Goal: Information Seeking & Learning: Understand process/instructions

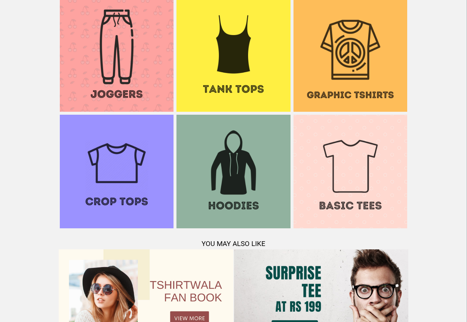
scroll to position [712, 0]
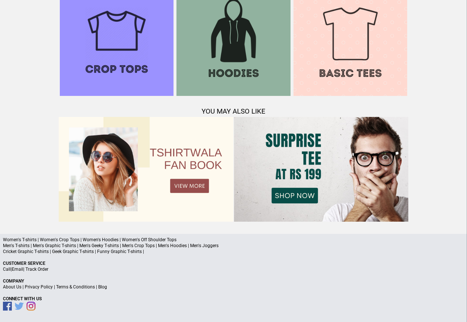
click at [74, 287] on link "Terms & Conditions" at bounding box center [75, 287] width 39 height 5
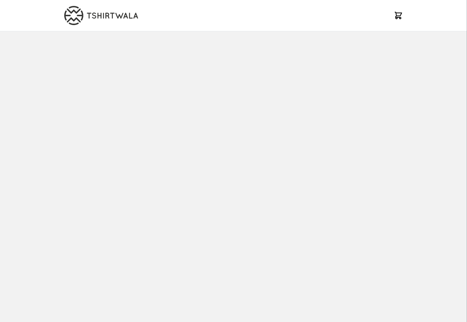
scroll to position [712, 0]
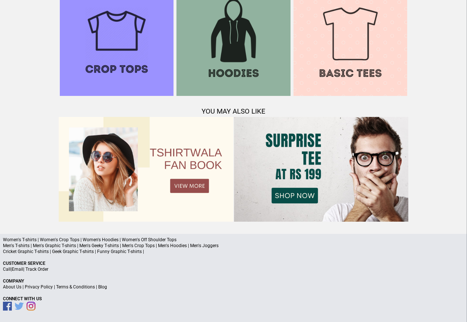
click at [44, 288] on link "Privacy Policy" at bounding box center [39, 287] width 28 height 5
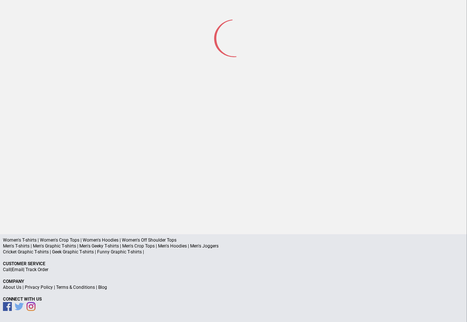
scroll to position [35, 0]
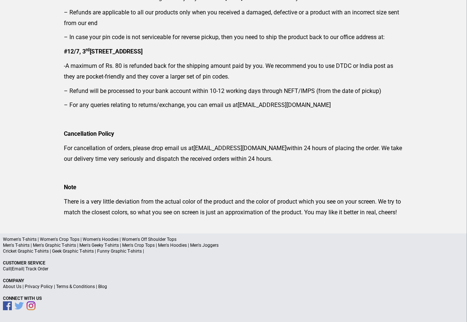
scroll to position [159, 0]
